Goal: Task Accomplishment & Management: Manage account settings

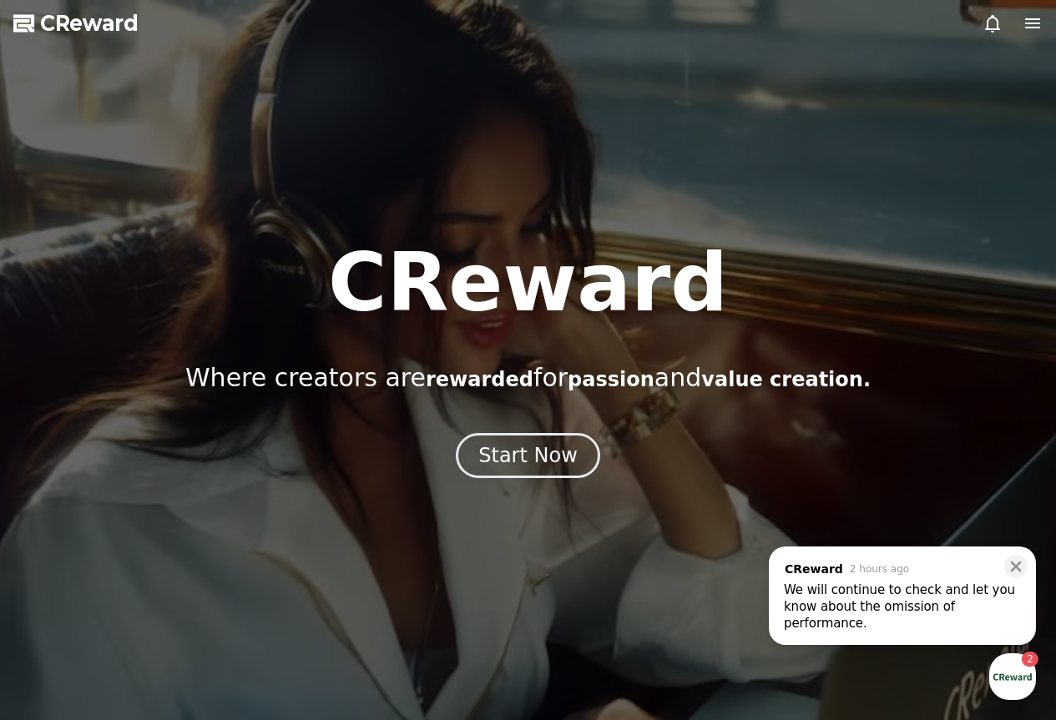
click at [864, 616] on div "We will continue to check and let you know about the omission of performance." at bounding box center [902, 607] width 237 height 50
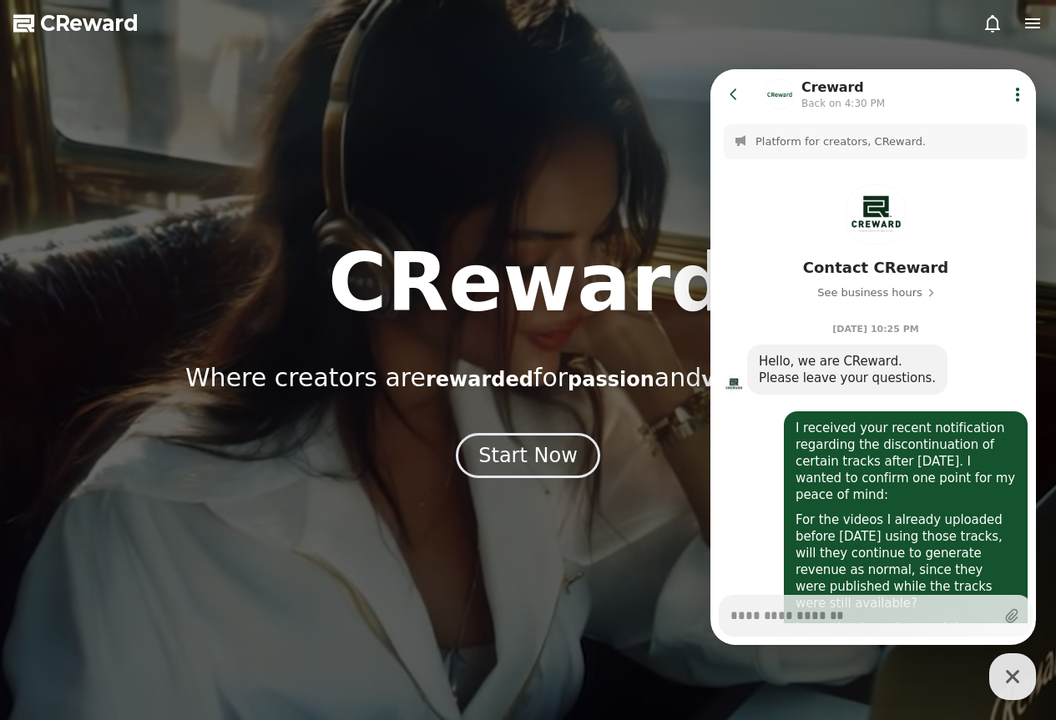
scroll to position [1065, 0]
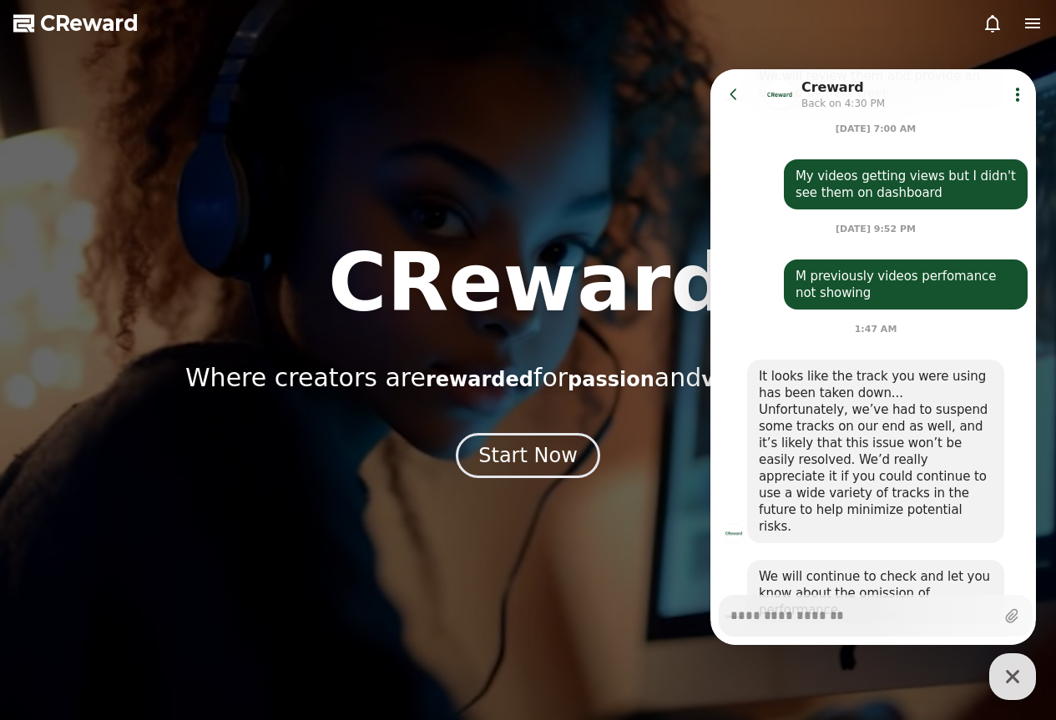
type textarea "*"
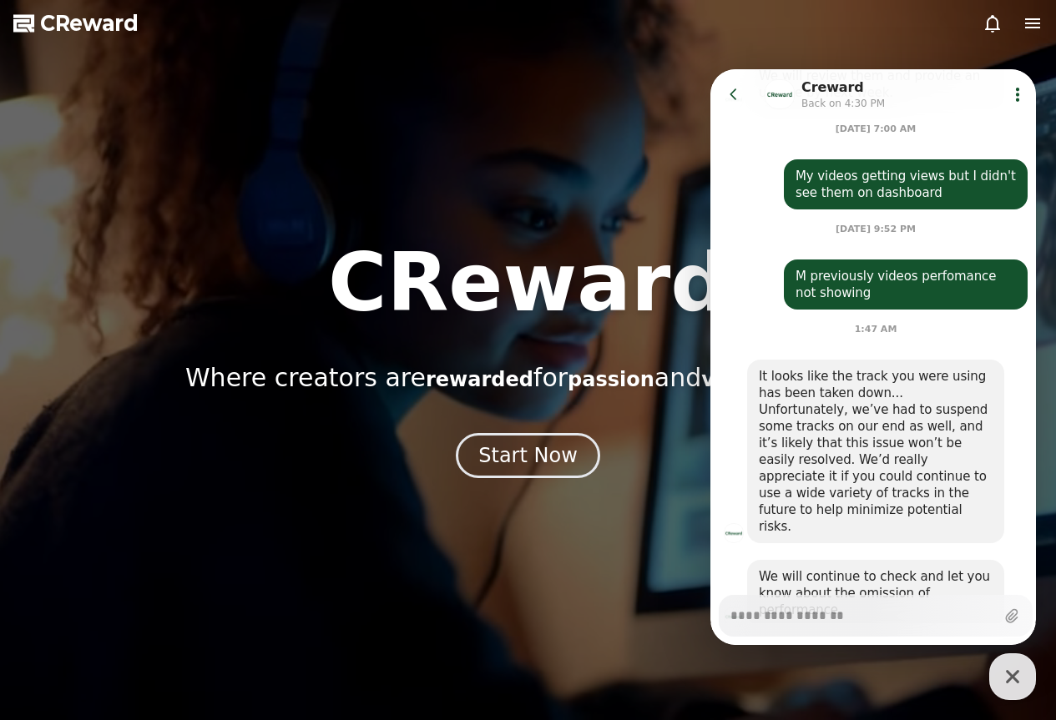
click at [741, 91] on icon at bounding box center [733, 94] width 17 height 17
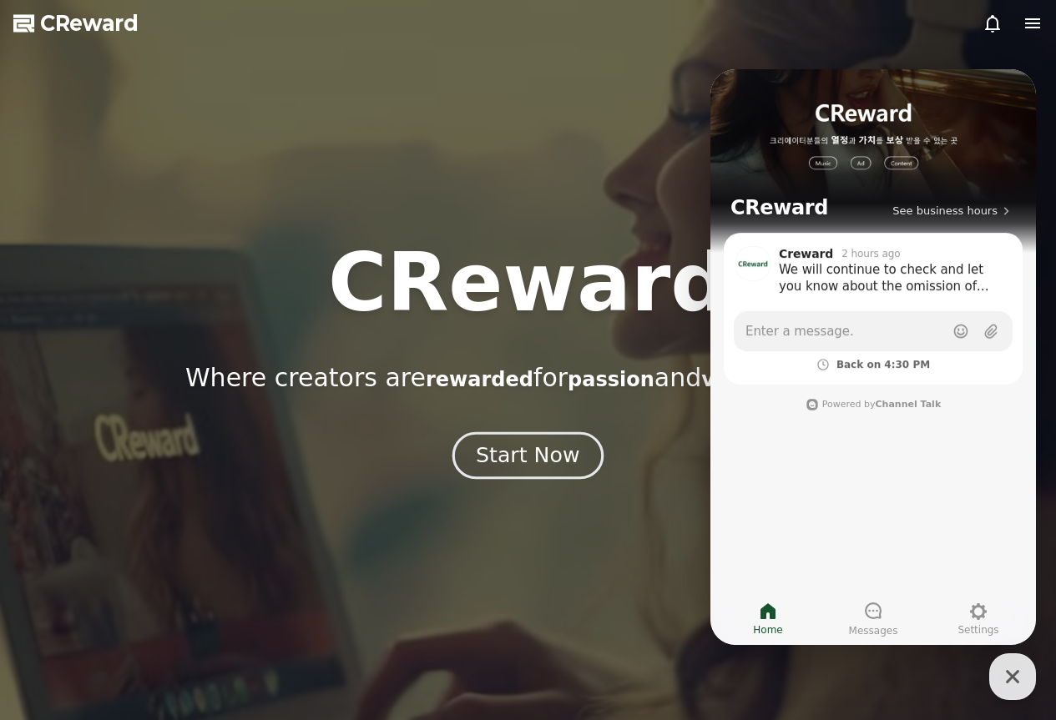
click at [576, 448] on button "Start Now" at bounding box center [527, 455] width 151 height 48
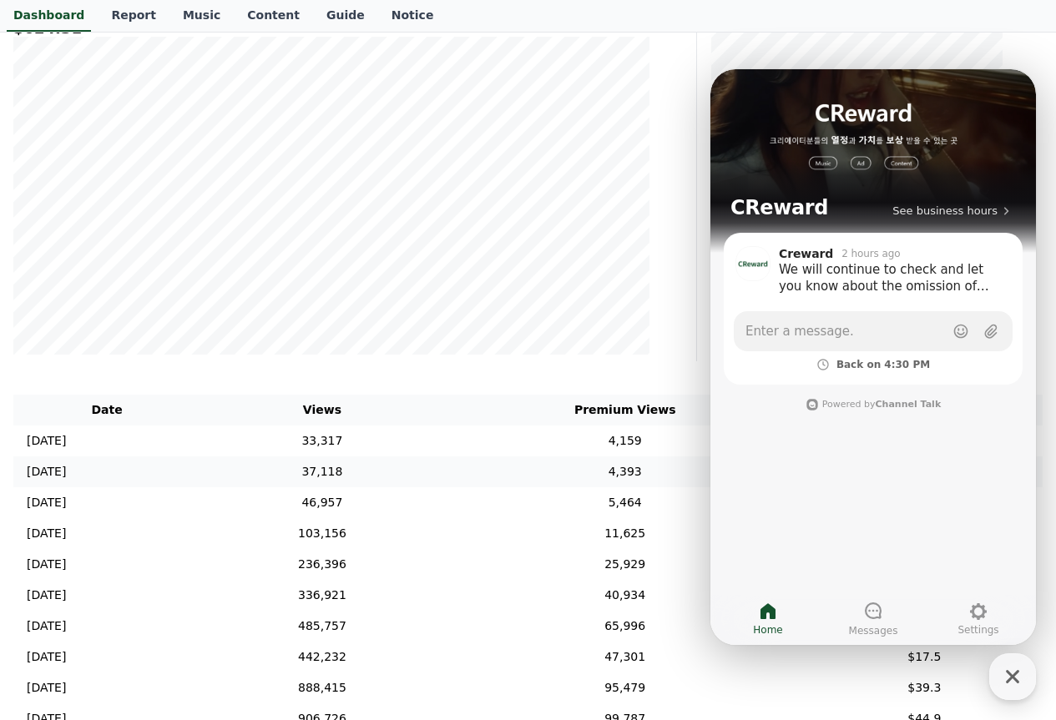
scroll to position [334, 0]
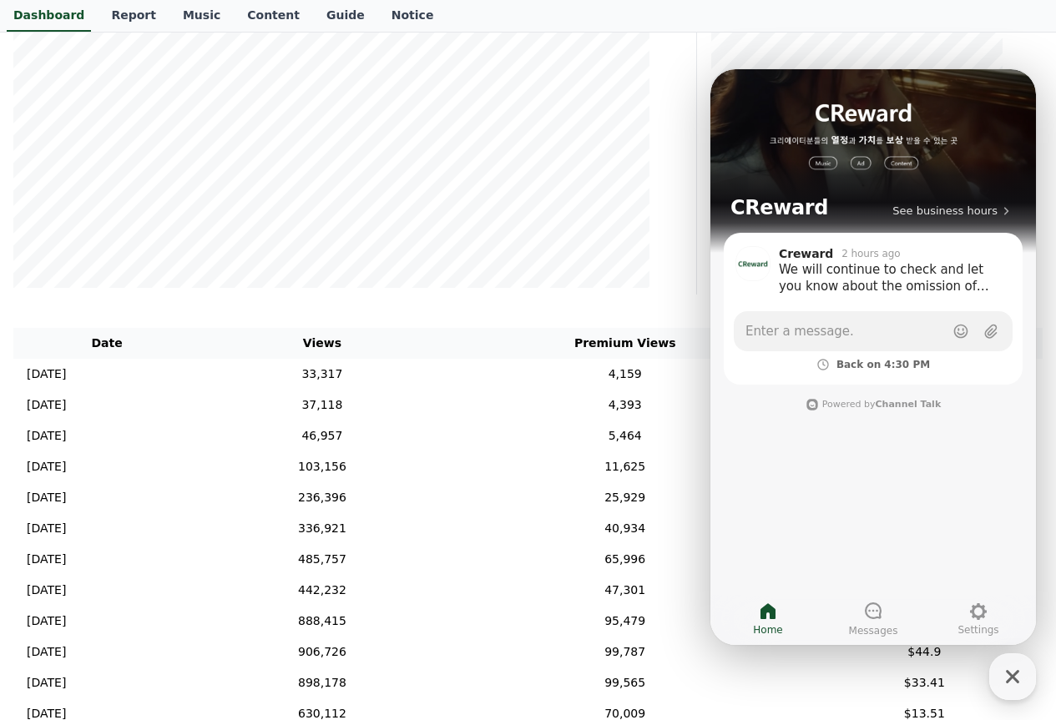
click at [618, 343] on th "Premium Views" at bounding box center [625, 343] width 362 height 31
click at [1013, 686] on icon "button" at bounding box center [1012, 677] width 30 height 30
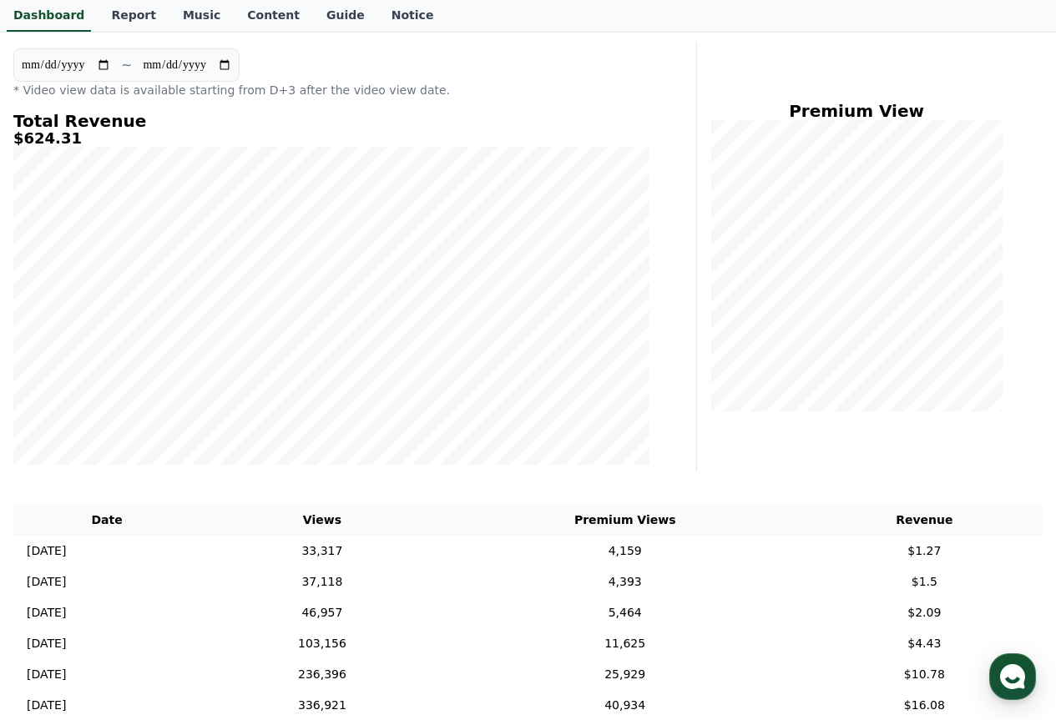
scroll to position [0, 0]
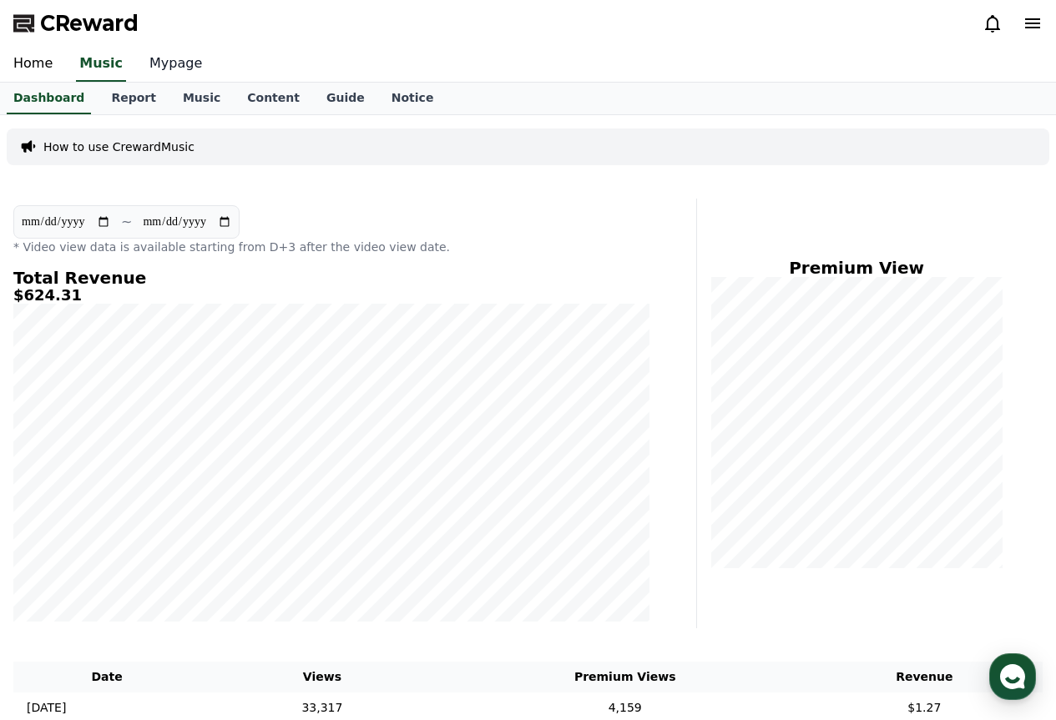
click at [166, 53] on link "Mypage" at bounding box center [175, 64] width 79 height 35
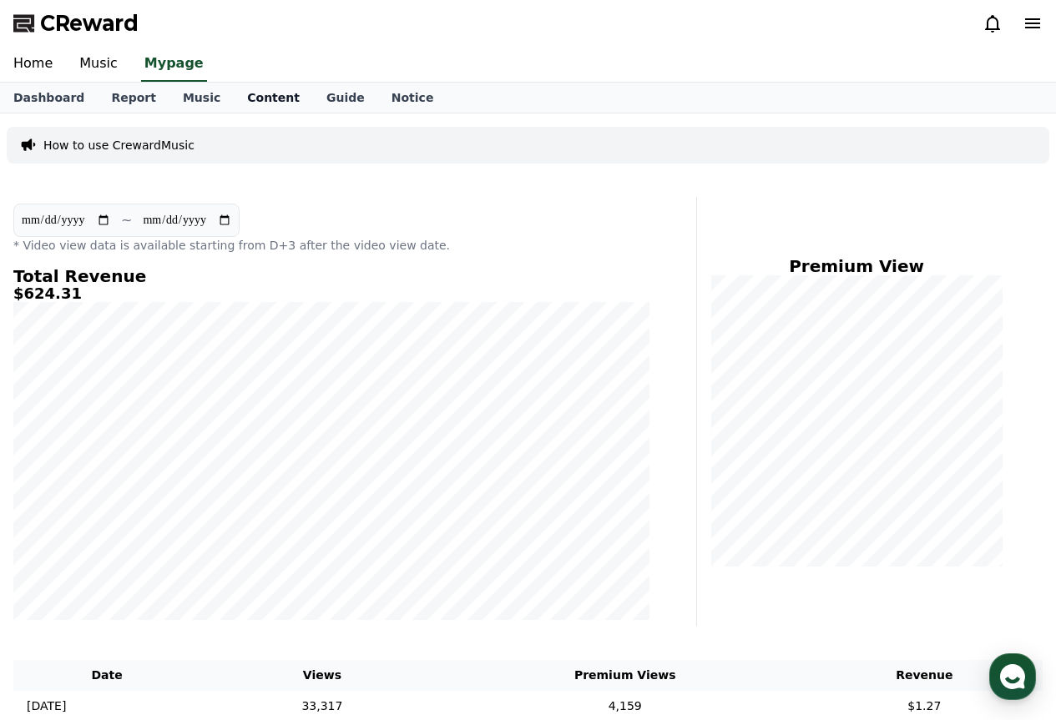
select select "**********"
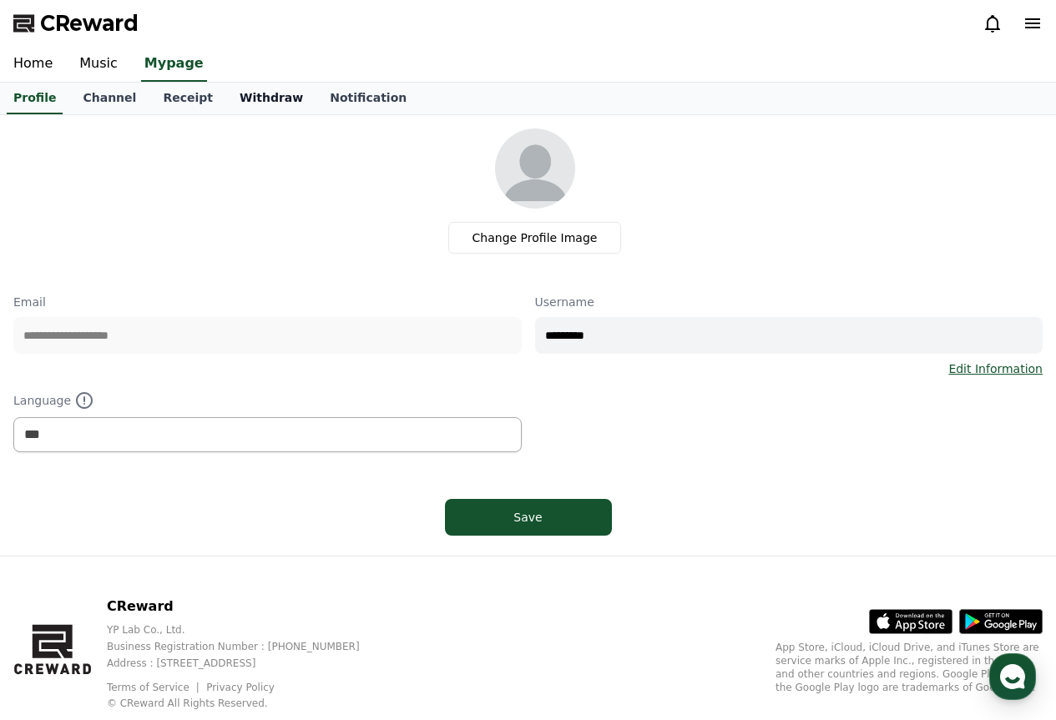
click at [260, 89] on link "Withdraw" at bounding box center [271, 99] width 90 height 32
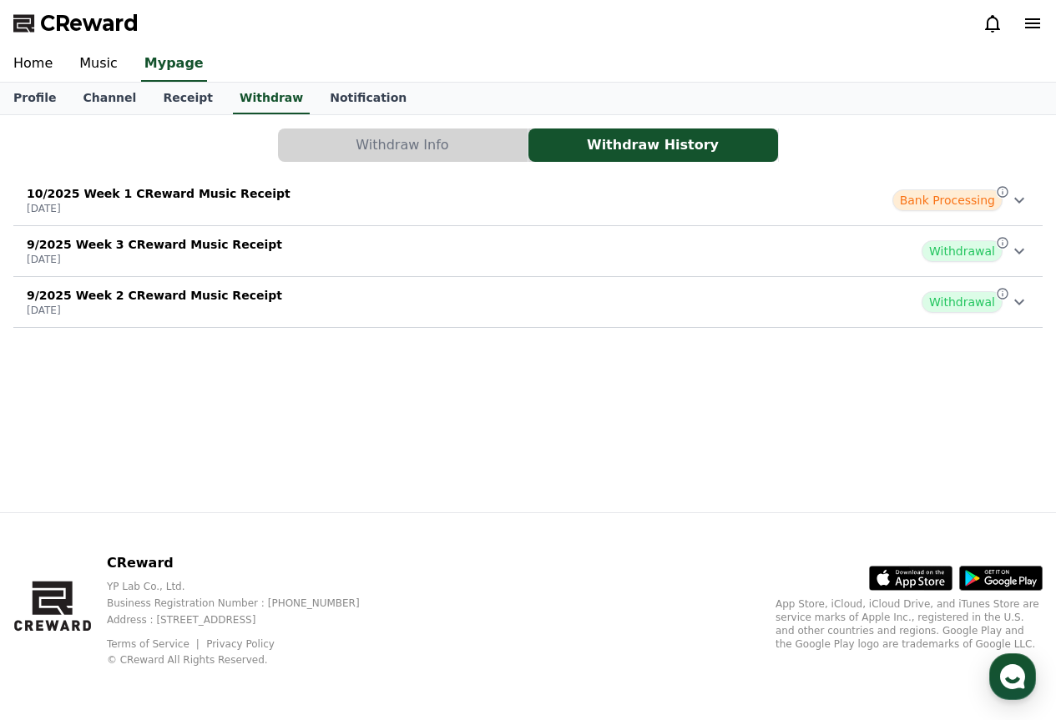
click at [551, 204] on div "10/2025 Week 1 CReward Music Receipt [DATE] Bank Processing" at bounding box center [527, 200] width 1029 height 43
